Goal: Task Accomplishment & Management: Manage account settings

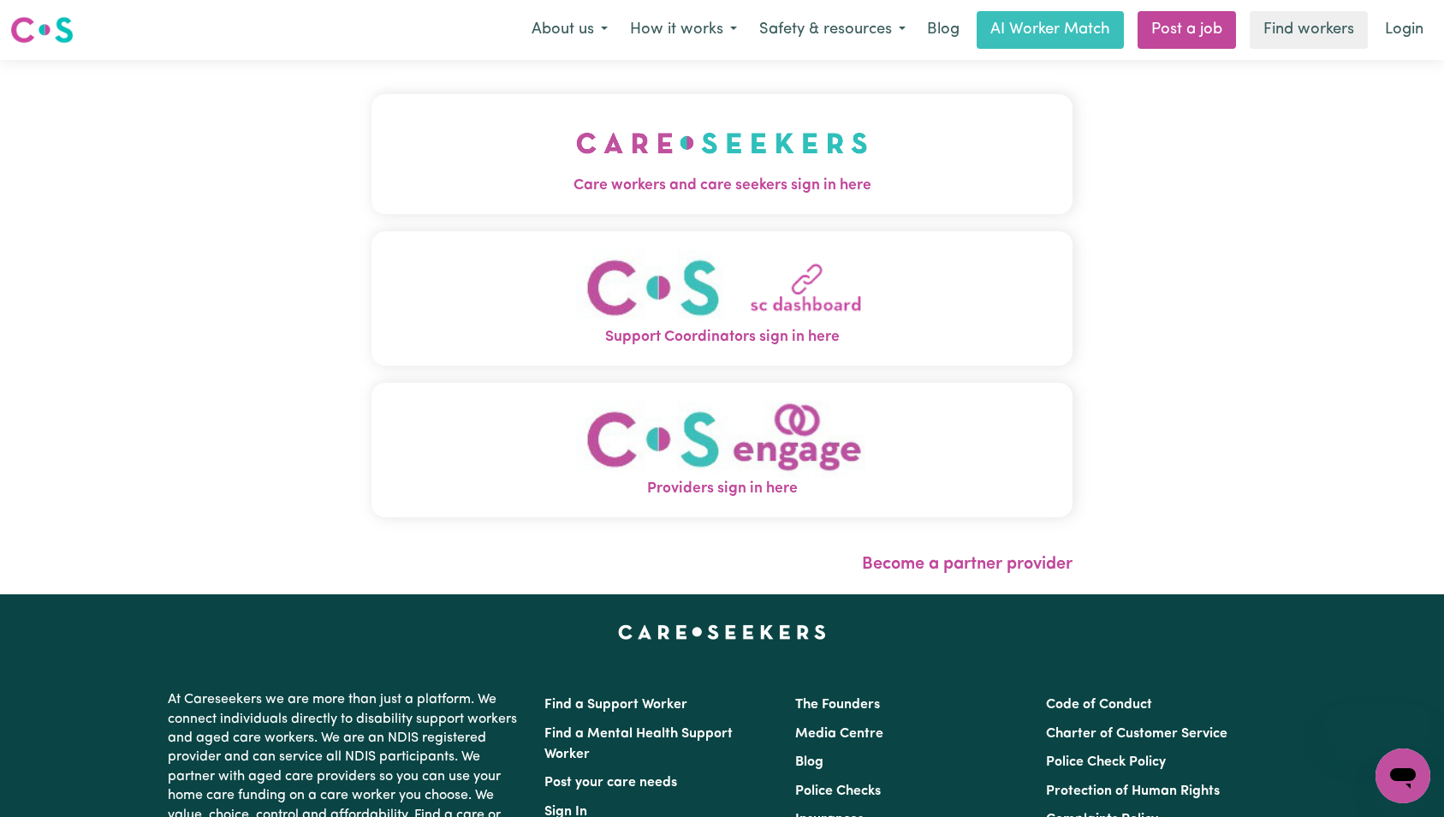
click at [640, 192] on span "Care workers and care seekers sign in here" at bounding box center [723, 186] width 702 height 22
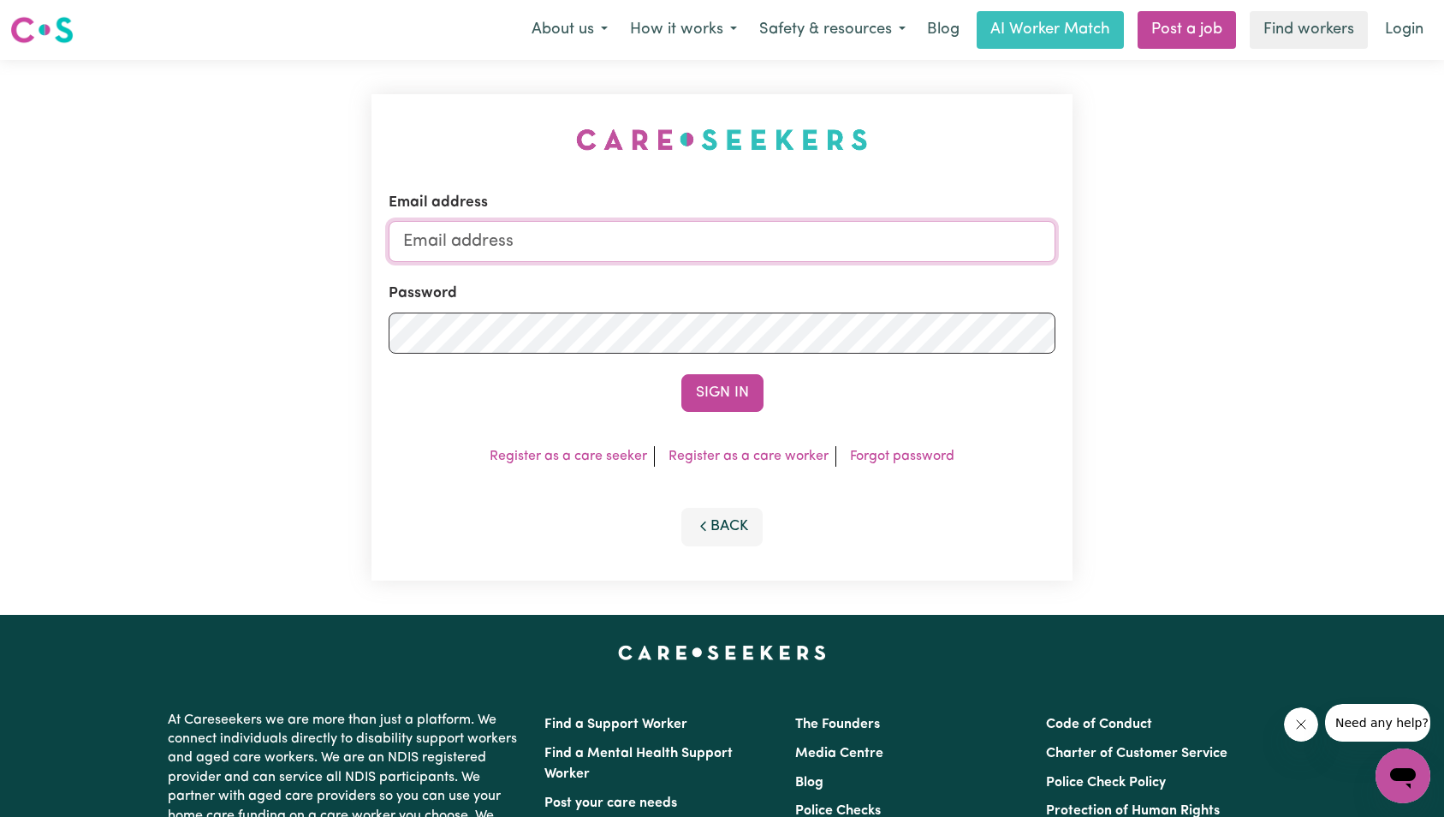
click at [692, 245] on input "Email address" at bounding box center [723, 241] width 668 height 41
type input "[EMAIL_ADDRESS][DOMAIN_NAME]"
click at [698, 386] on button "Sign In" at bounding box center [723, 393] width 82 height 38
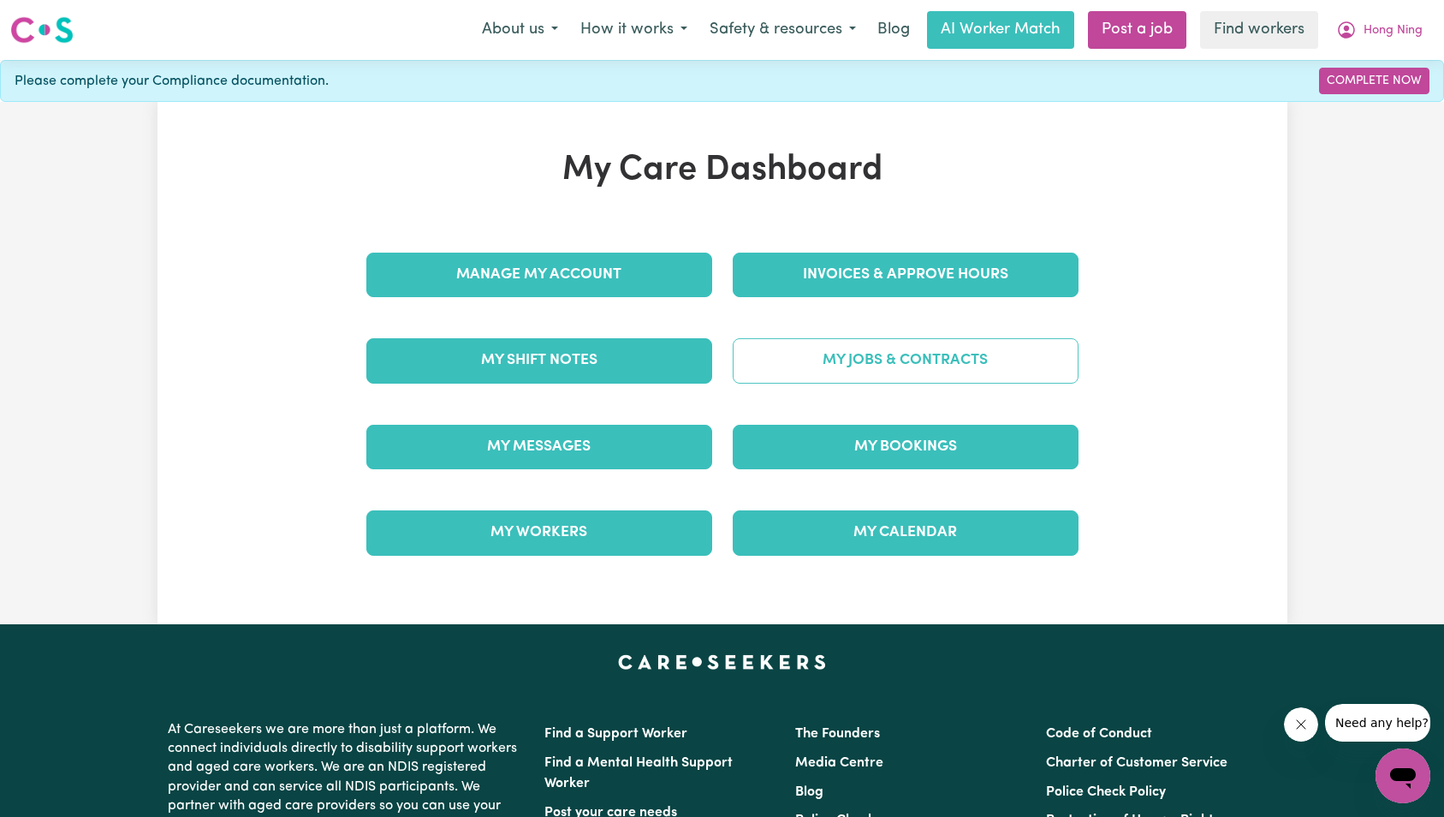
click at [919, 364] on link "My Jobs & Contracts" at bounding box center [906, 360] width 346 height 45
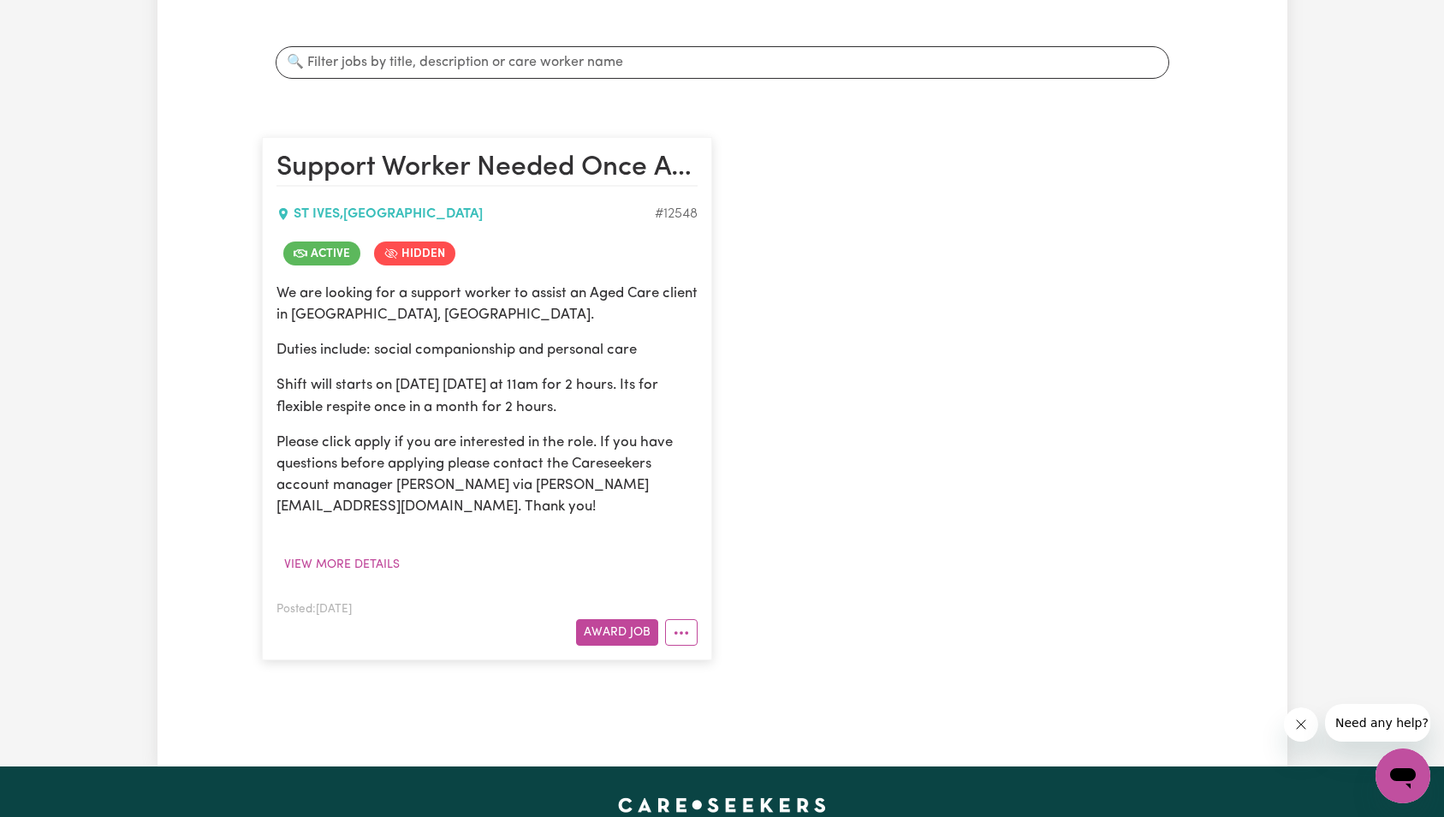
scroll to position [477, 0]
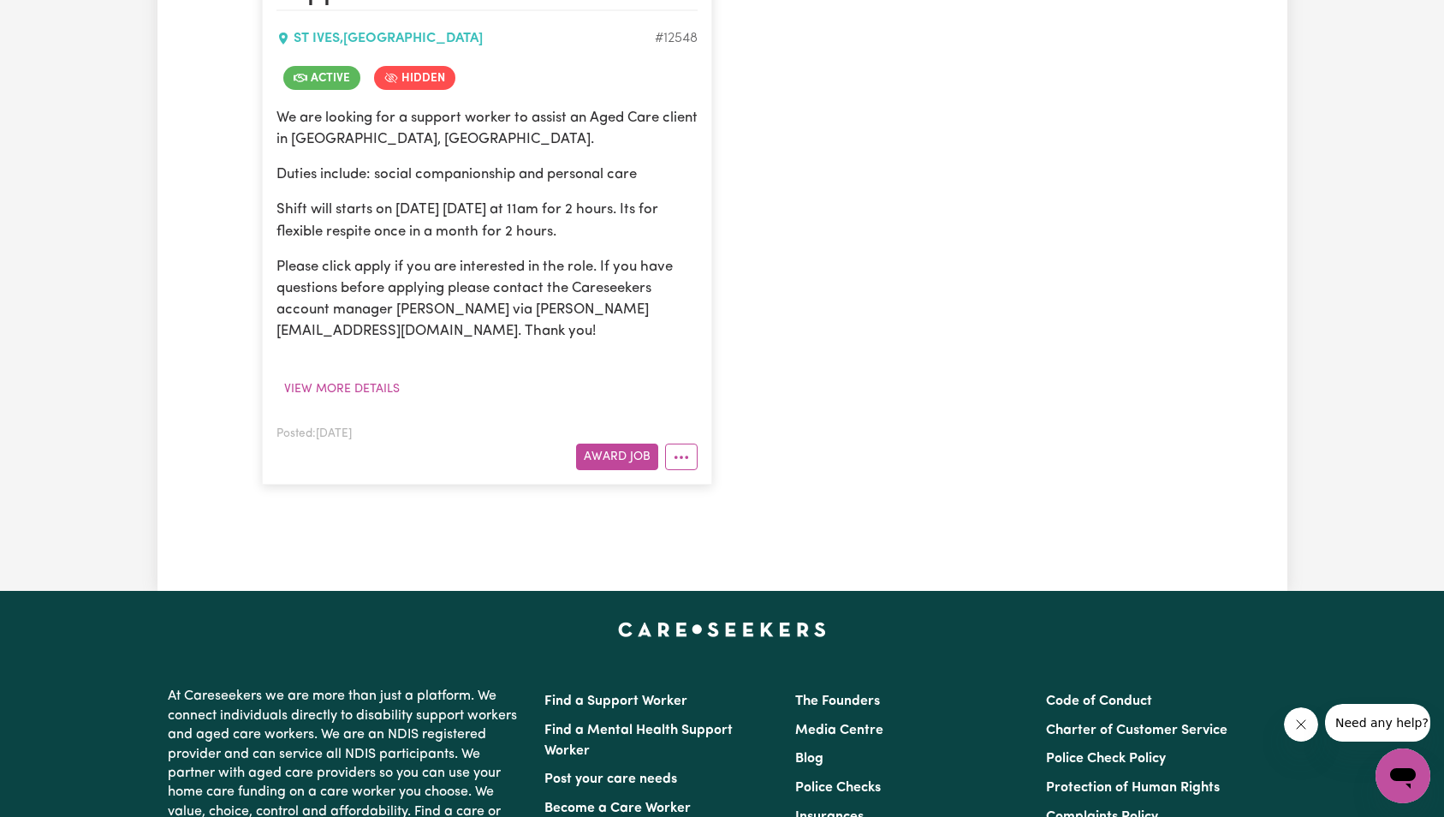
click at [698, 461] on article "Support Worker Needed Once A Month For 2 Hours Respite Care - [GEOGRAPHIC_DATA]…" at bounding box center [487, 222] width 450 height 523
click at [692, 460] on button "More options" at bounding box center [681, 456] width 33 height 27
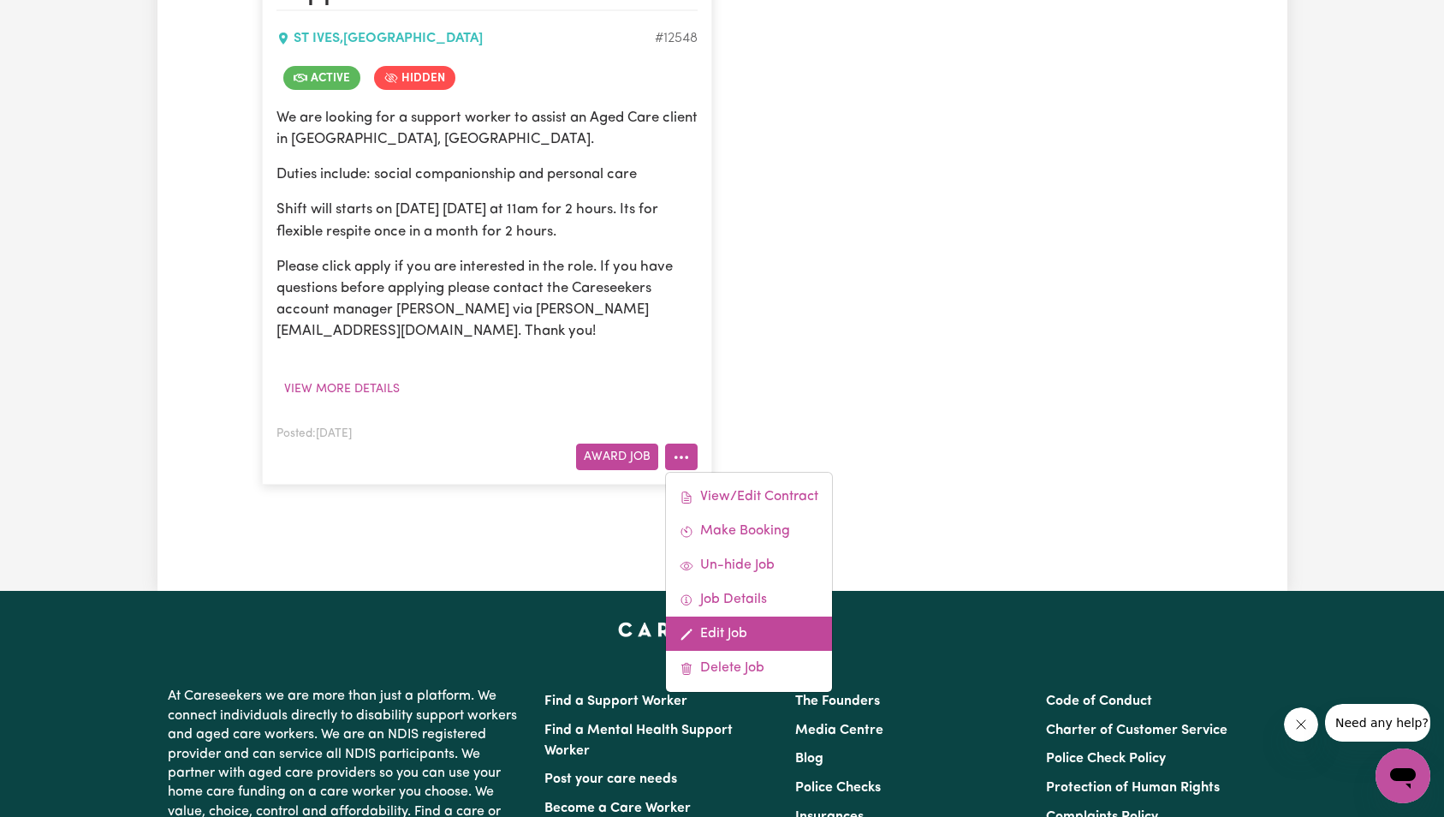
click at [745, 634] on link "Edit Job" at bounding box center [749, 633] width 166 height 34
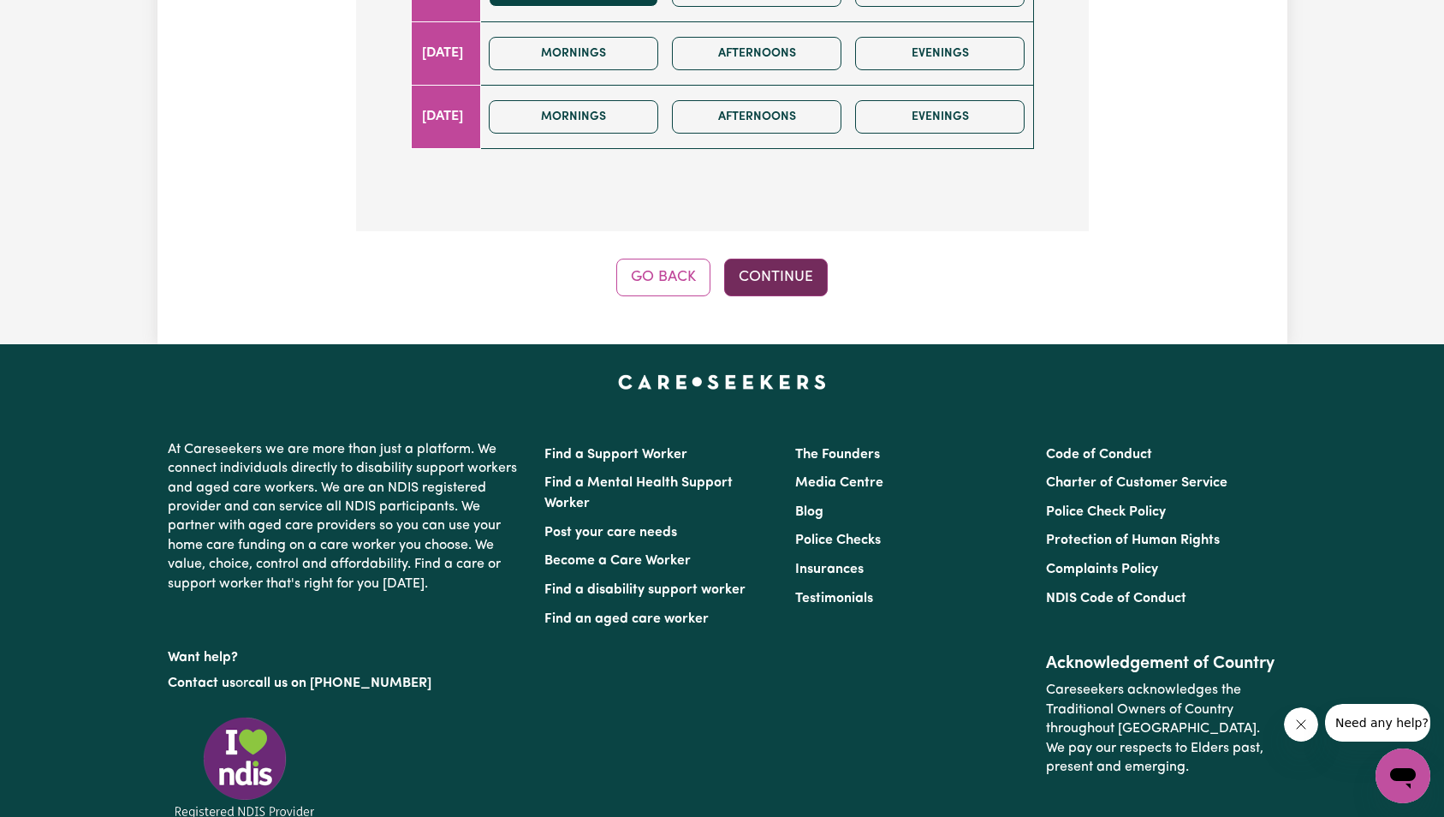
click at [794, 284] on button "Continue" at bounding box center [776, 278] width 104 height 38
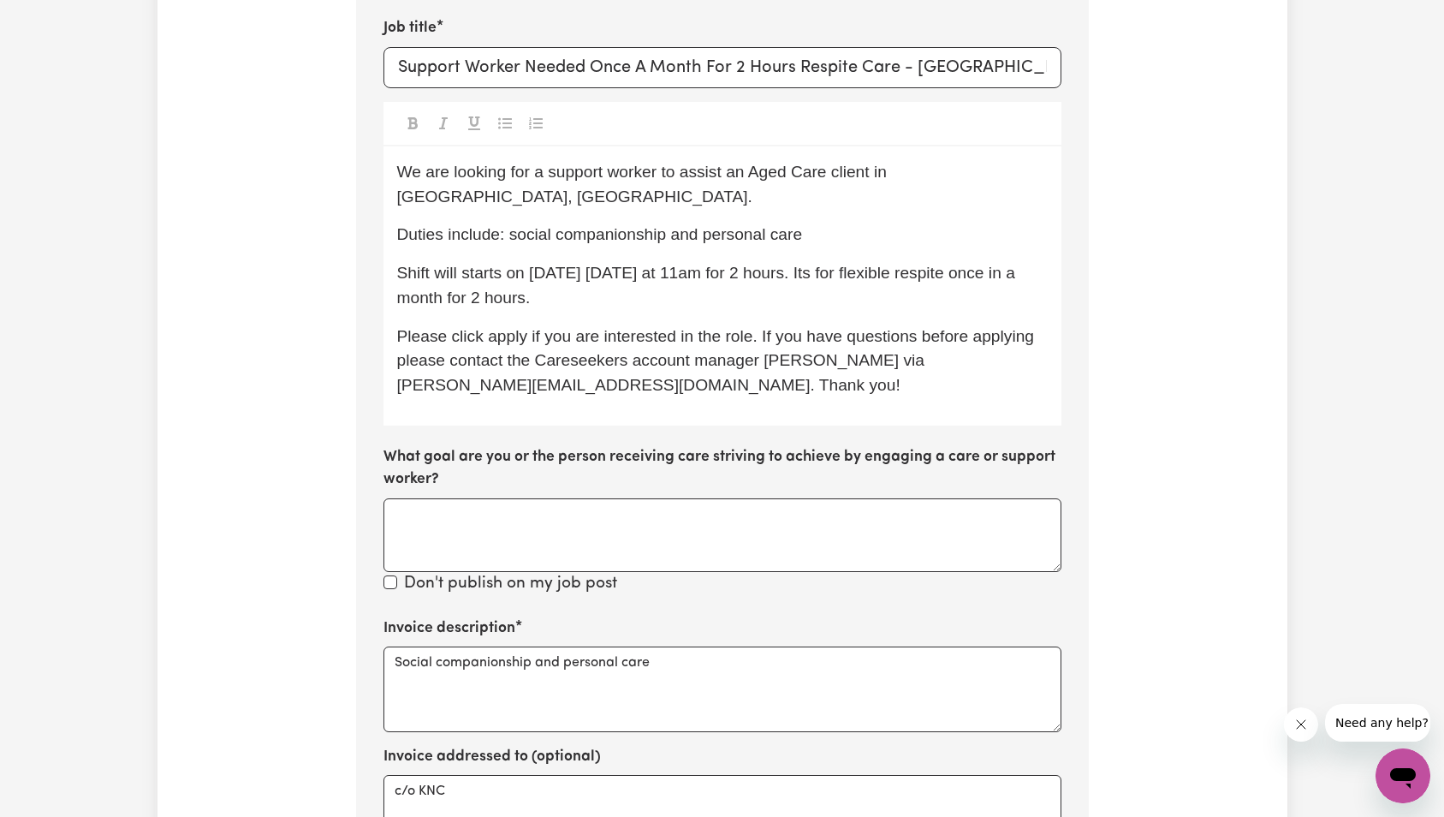
scroll to position [656, 0]
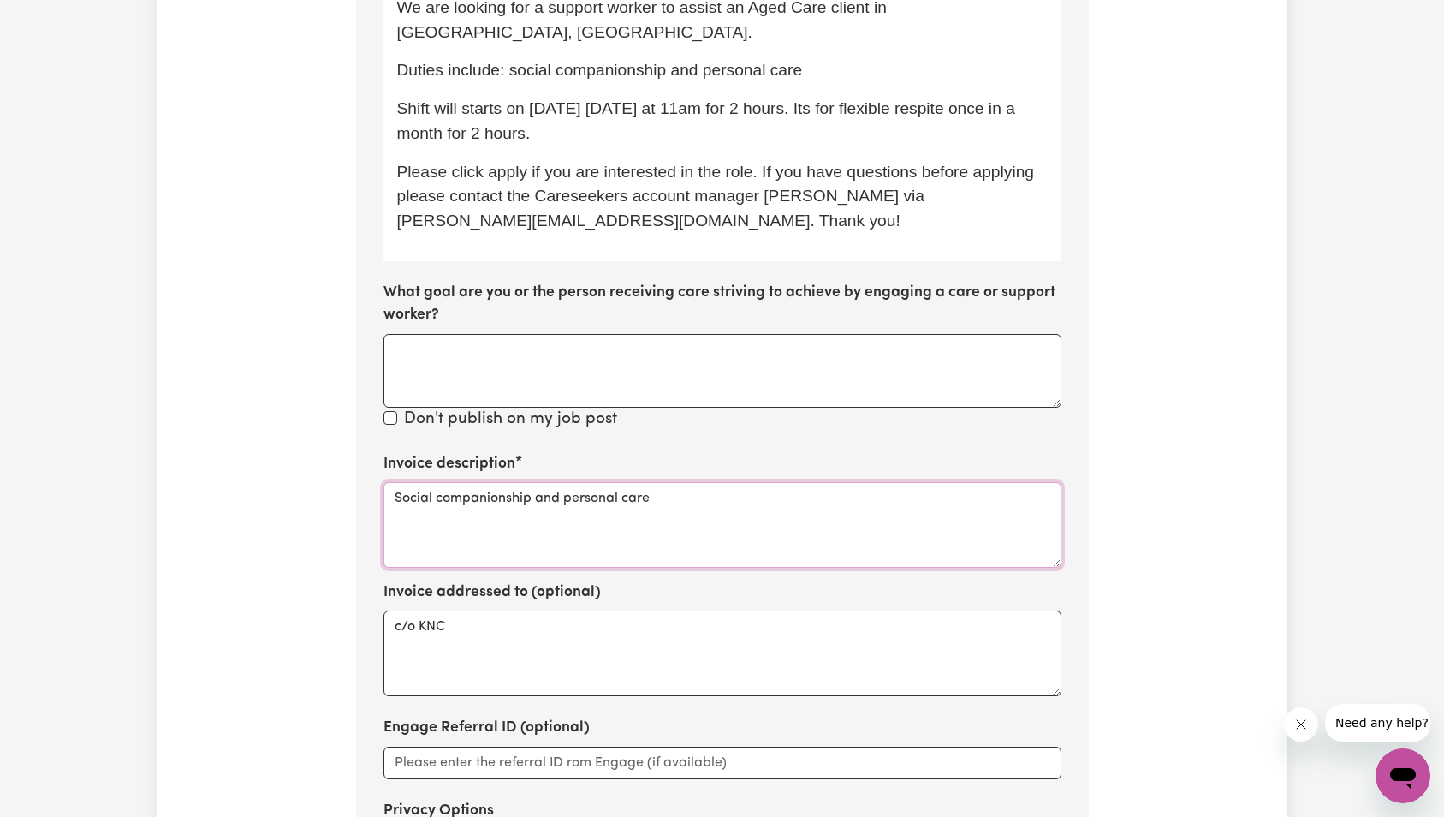
click at [705, 482] on textarea "Social companionship and personal care" at bounding box center [723, 525] width 678 height 86
paste textarea "Flexible Respite"
paste textarea
type textarea "Flexible Respite"
click at [1251, 442] on div "Update Job Post Support Worker Needed Once A Month For 2 Hours Respite Care - […" at bounding box center [723, 242] width 1130 height 1581
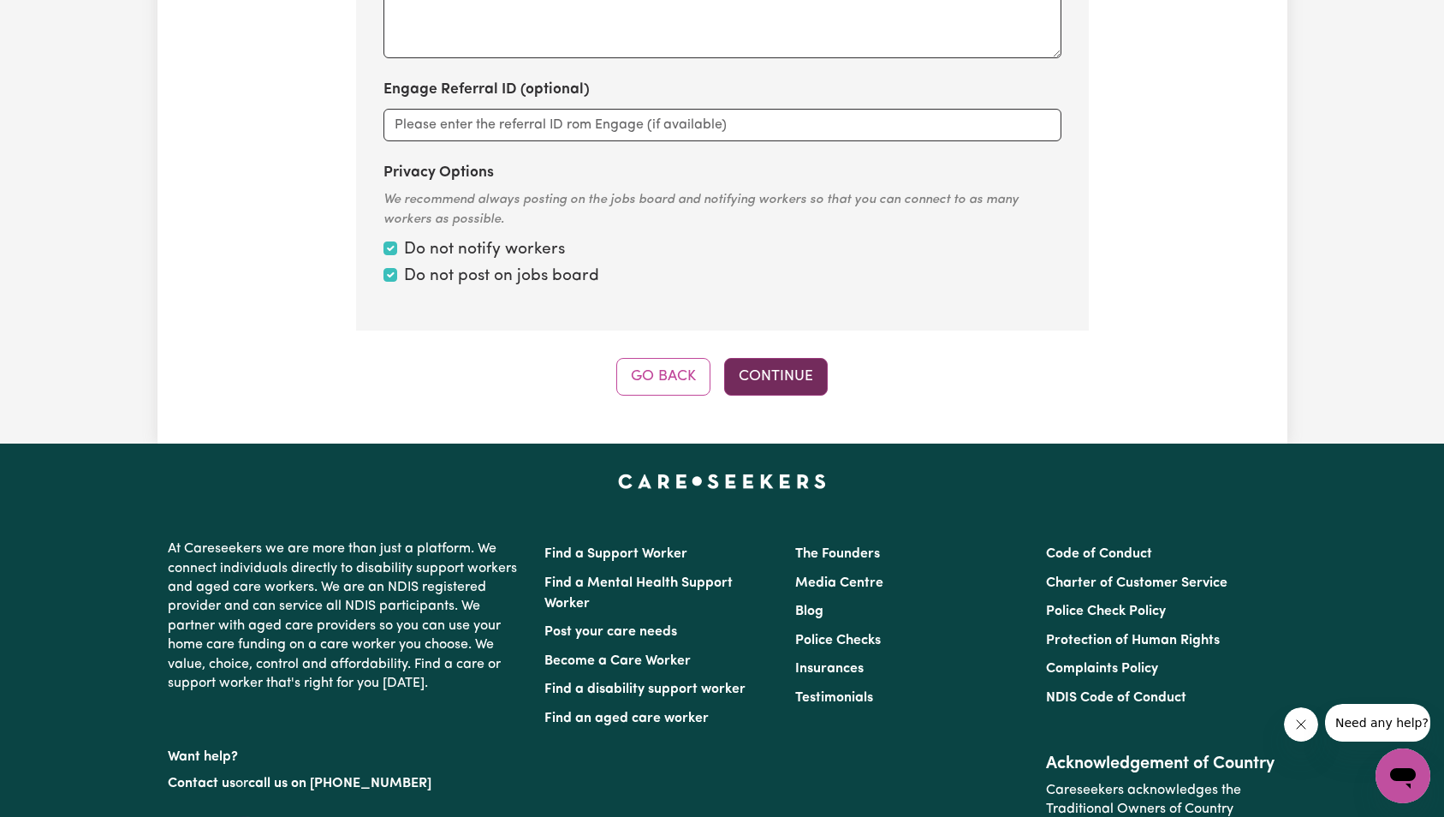
click at [782, 358] on button "Continue" at bounding box center [776, 377] width 104 height 38
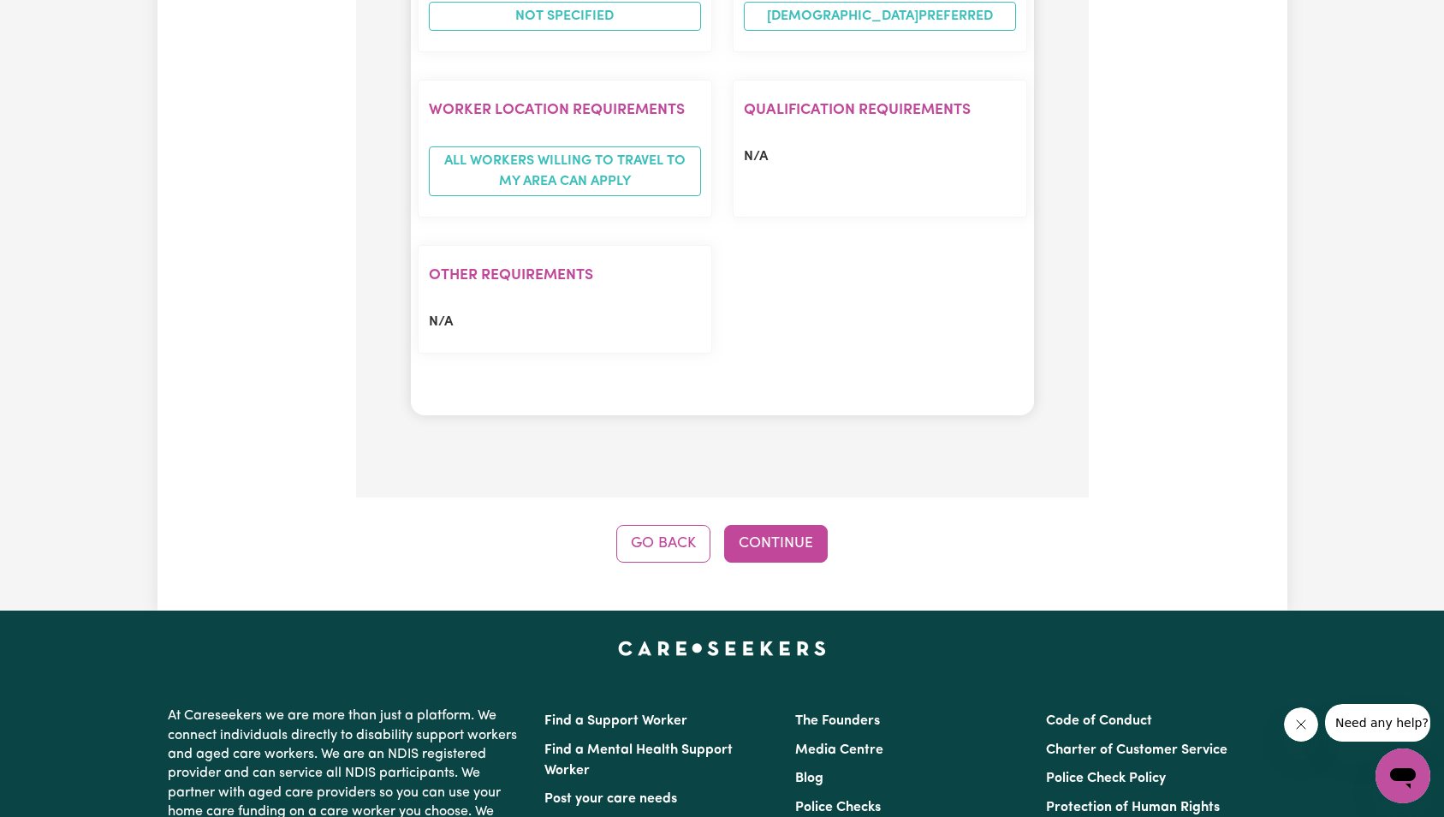
scroll to position [1797, 0]
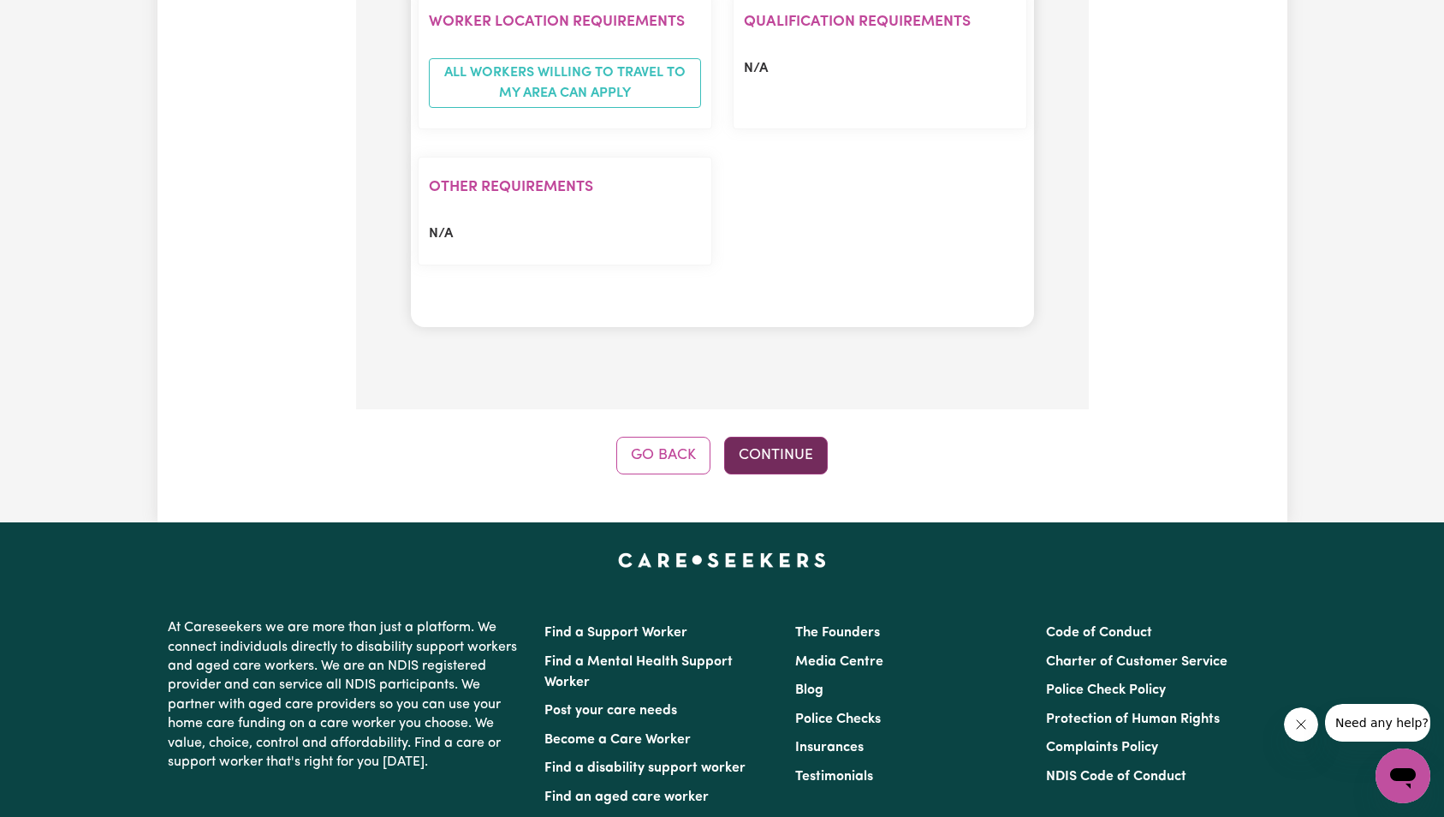
click at [778, 437] on button "Continue" at bounding box center [776, 456] width 104 height 38
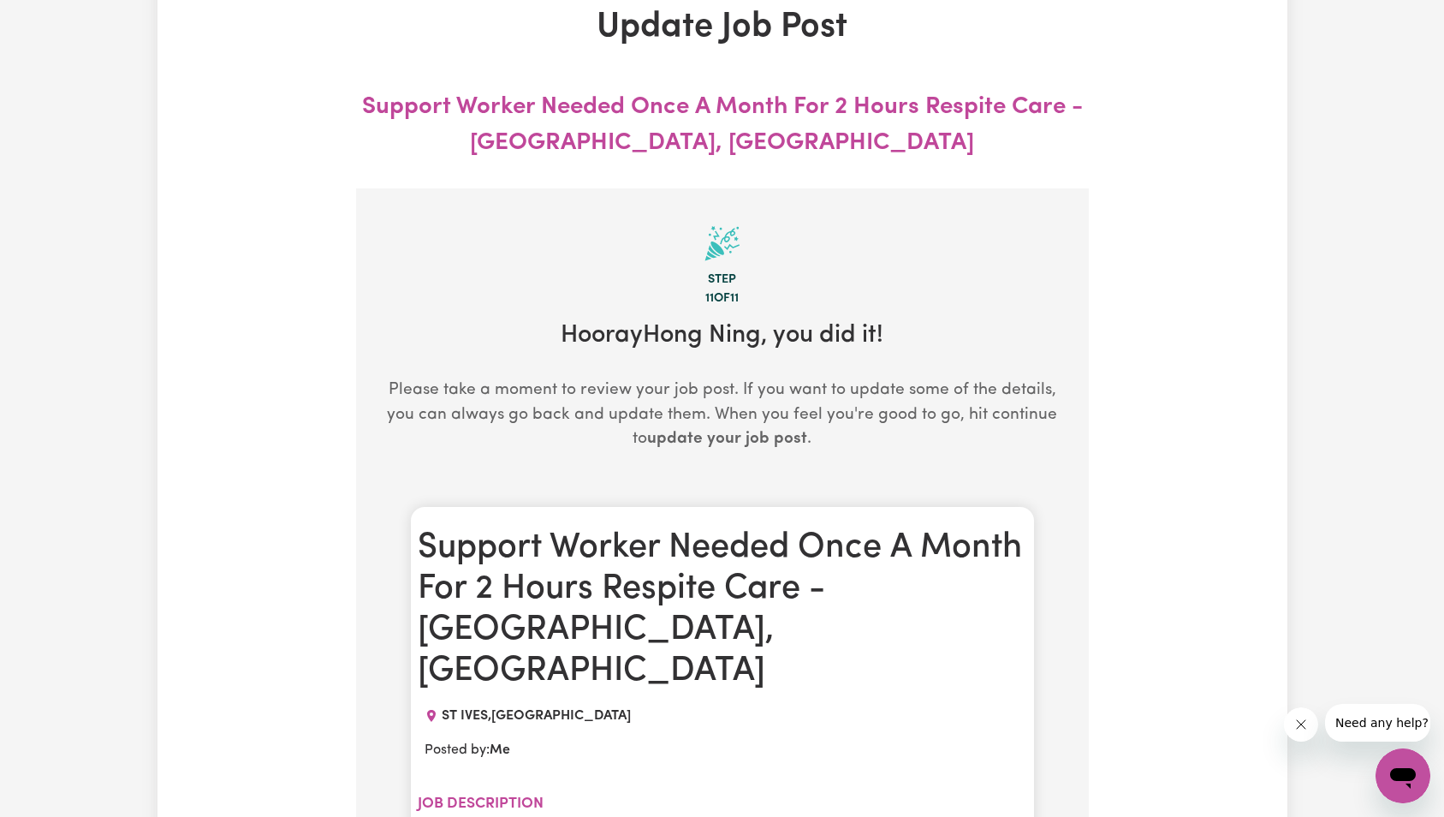
scroll to position [0, 0]
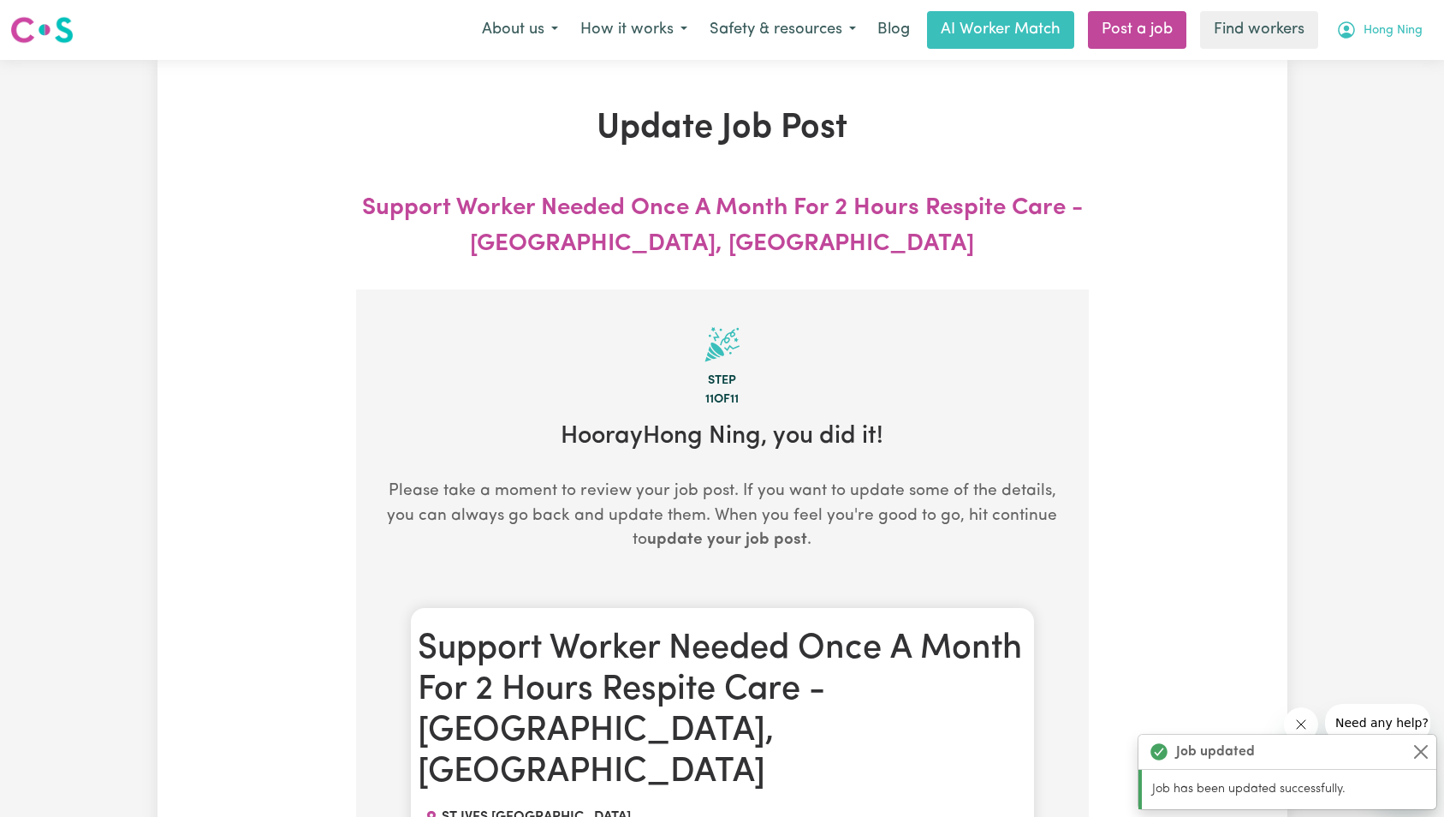
click at [1387, 30] on span "Hong Ning" at bounding box center [1393, 30] width 59 height 19
click at [1371, 76] on link "My Dashboard" at bounding box center [1365, 67] width 135 height 33
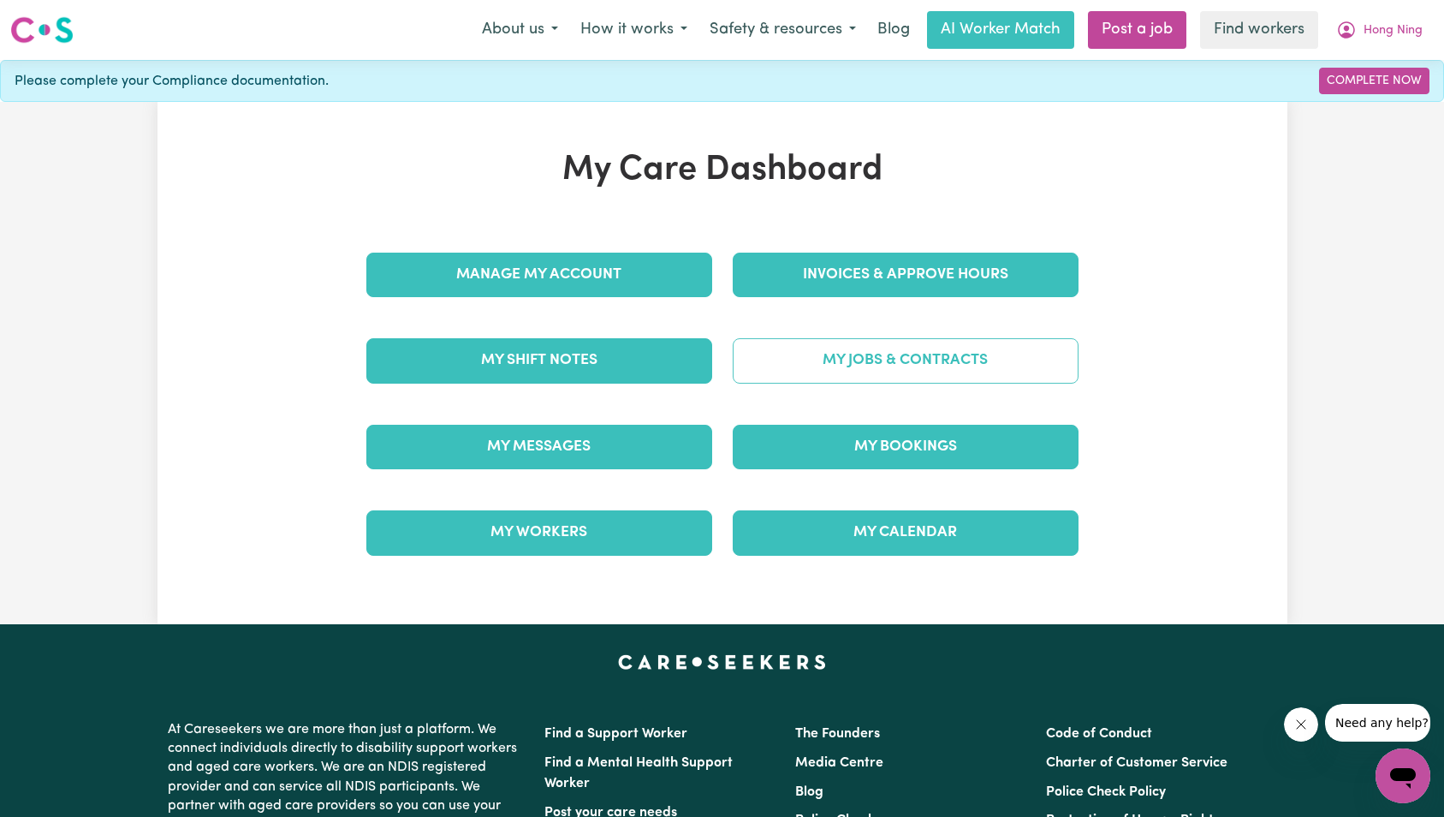
click at [878, 378] on link "My Jobs & Contracts" at bounding box center [906, 360] width 346 height 45
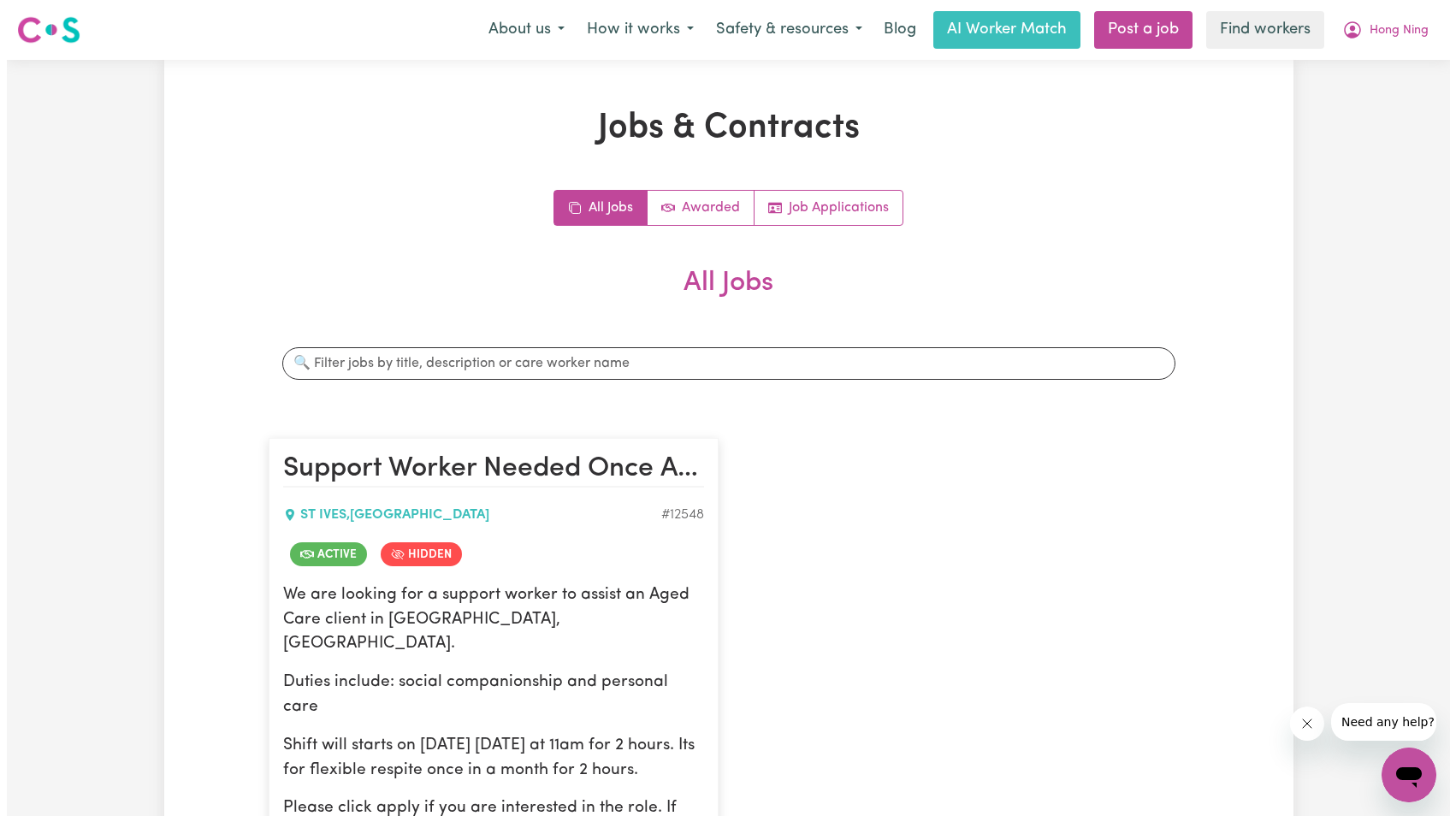
scroll to position [327, 0]
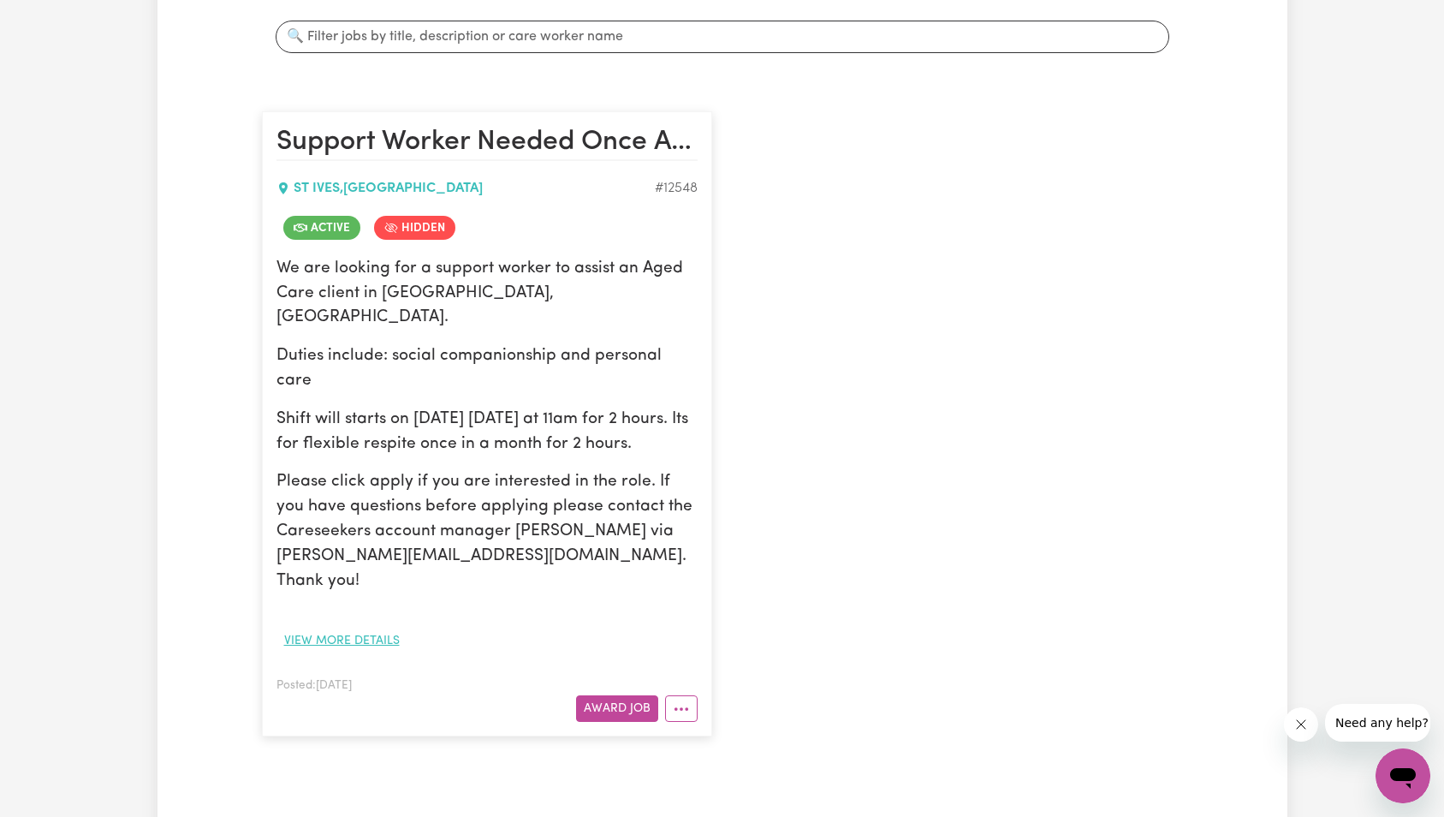
click at [331, 628] on button "View more details" at bounding box center [342, 641] width 131 height 27
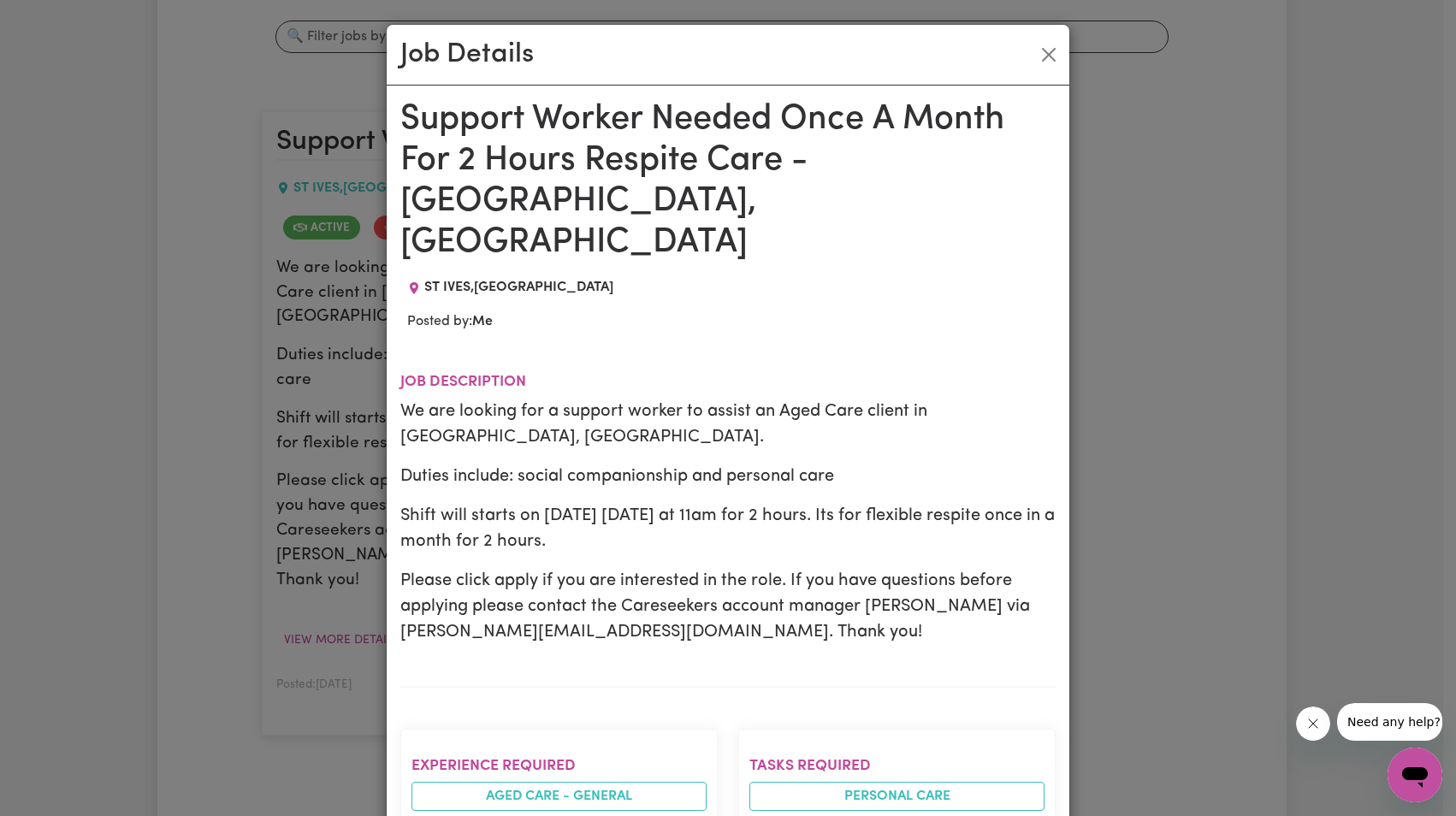
scroll to position [907, 0]
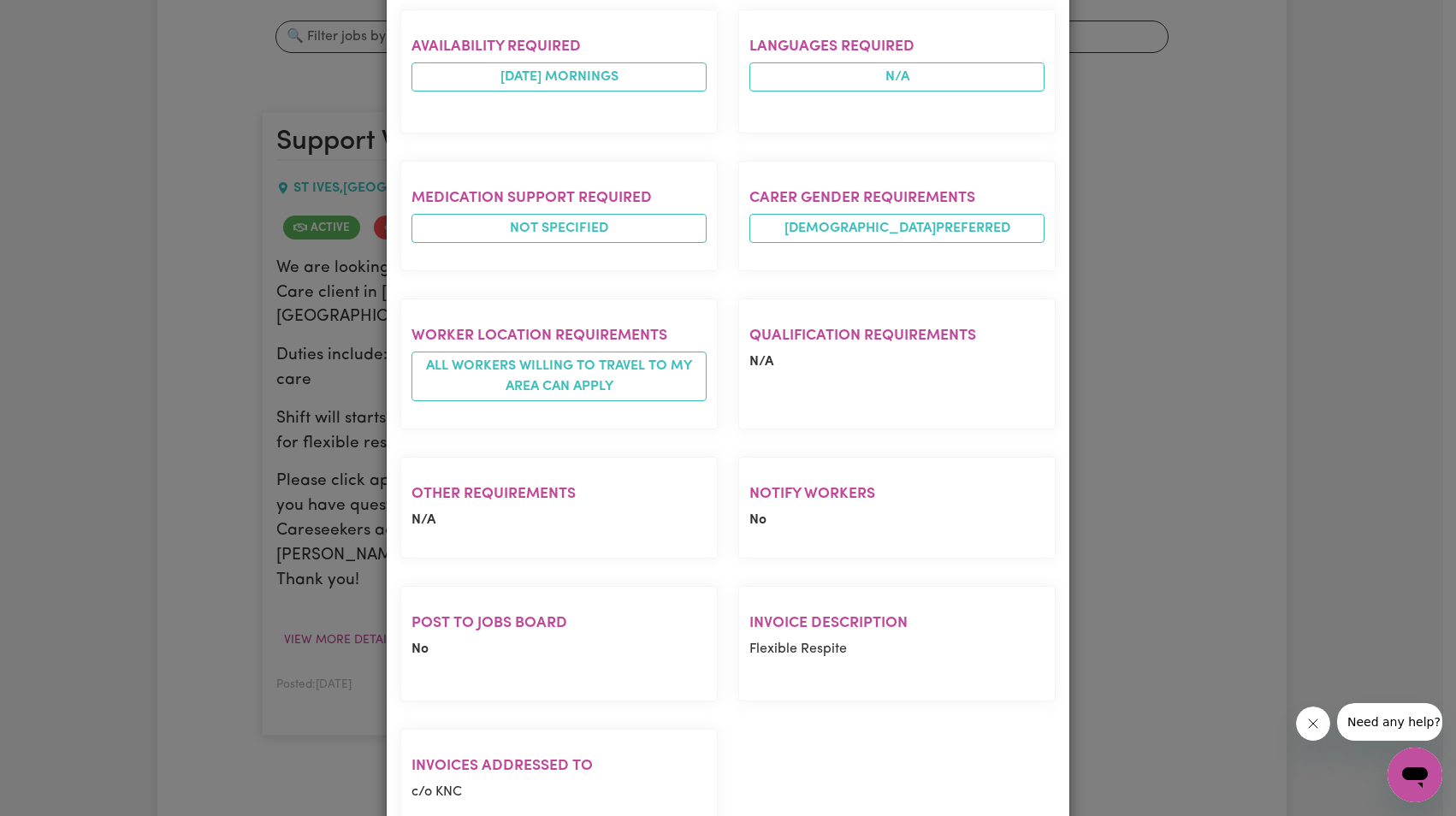
click at [1192, 499] on div "Job Details Support Worker Needed Once A Month For 2 Hours Respite Care - [GEOG…" at bounding box center [728, 408] width 1456 height 816
